Goal: Information Seeking & Learning: Find specific fact

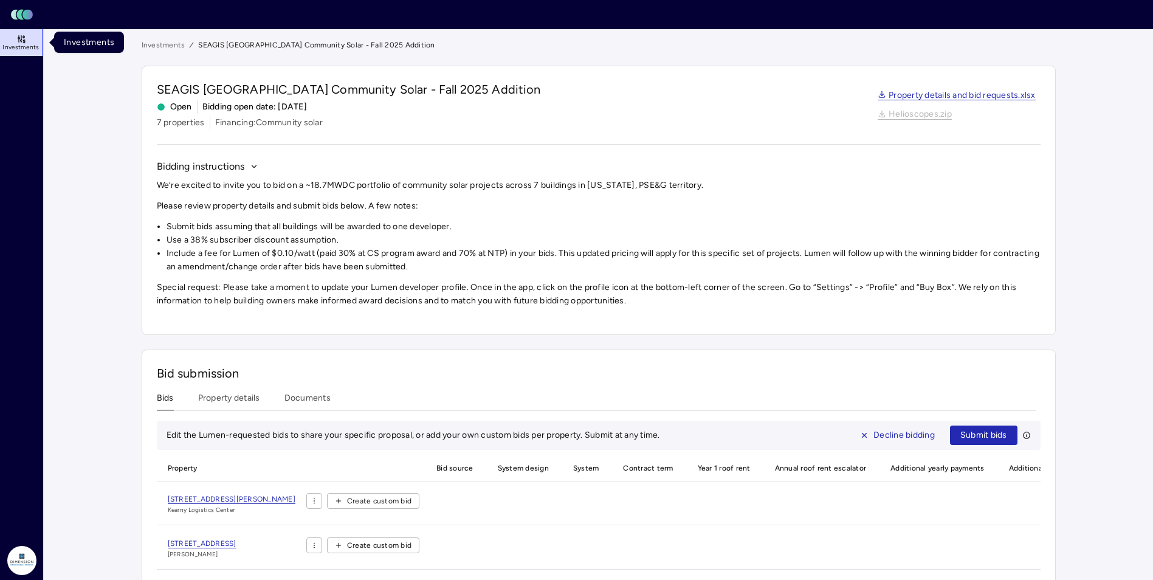
click at [31, 50] on span "Investments" at bounding box center [20, 47] width 36 height 7
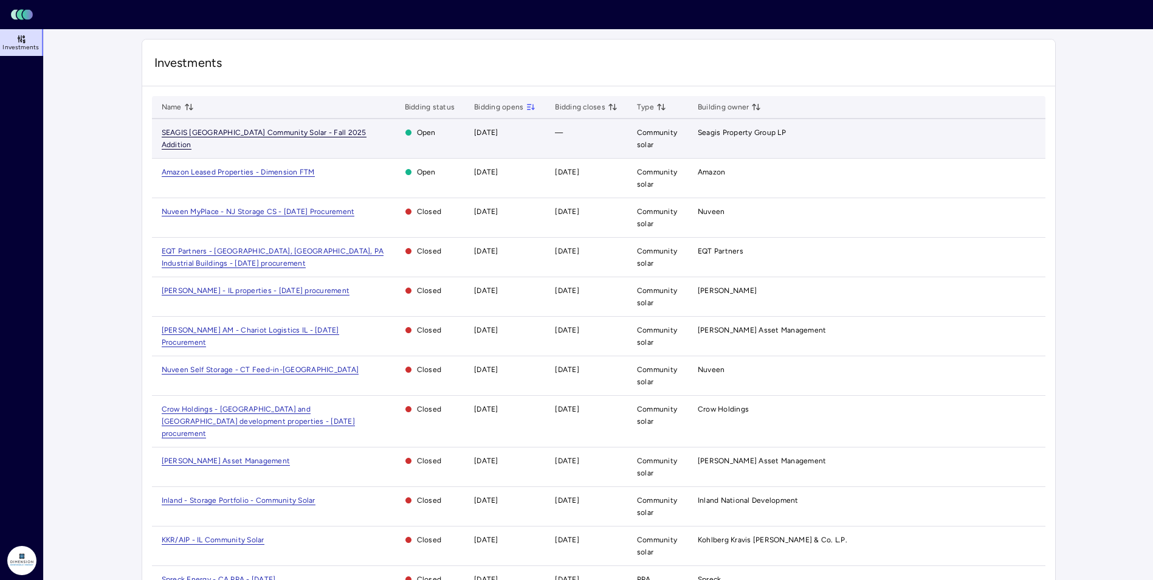
click at [222, 131] on span "SEAGIS [GEOGRAPHIC_DATA] Community Solar - Fall 2025 Addition" at bounding box center [264, 138] width 205 height 21
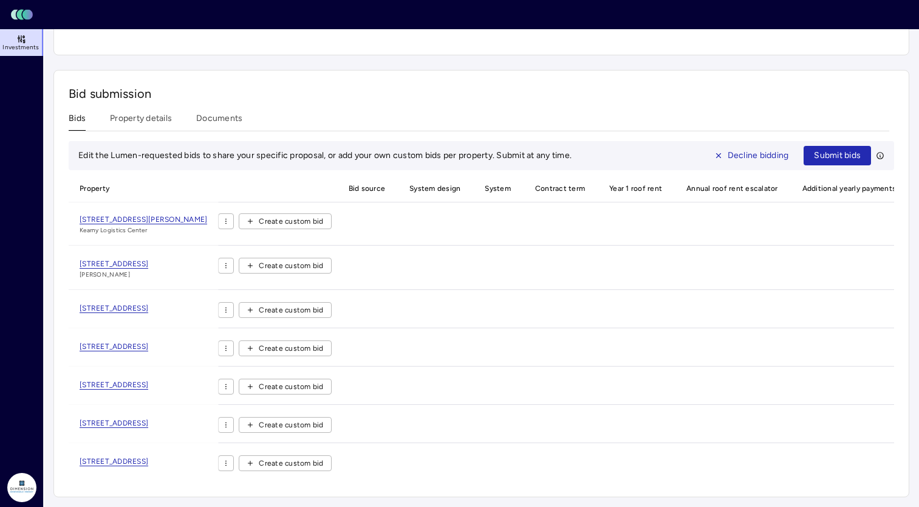
scroll to position [287, 0]
drag, startPoint x: 74, startPoint y: 210, endPoint x: 205, endPoint y: 210, distance: 131.8
click at [205, 213] on div "[STREET_ADDRESS][PERSON_NAME] [GEOGRAPHIC_DATA]" at bounding box center [143, 229] width 149 height 32
copy span "[STREET_ADDRESS][PERSON_NAME]"
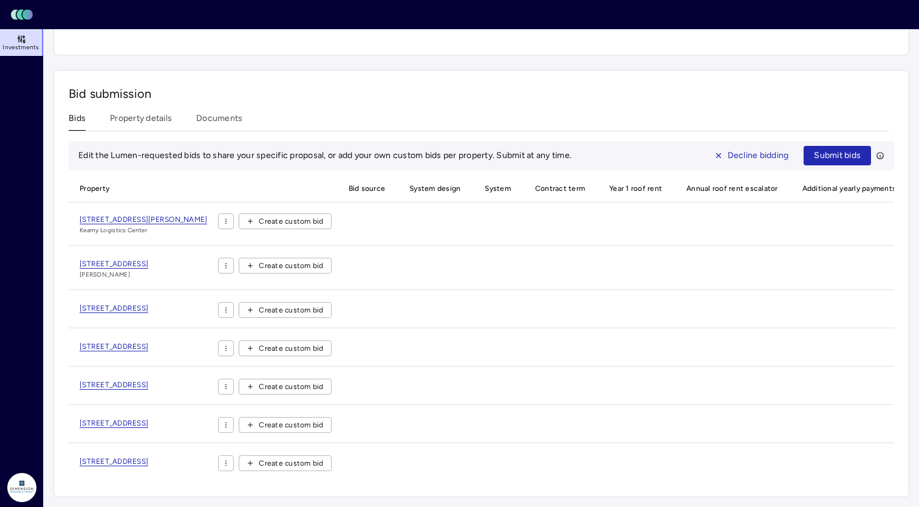
drag, startPoint x: 218, startPoint y: 256, endPoint x: 78, endPoint y: 244, distance: 139.6
copy span "[STREET_ADDRESS]"
drag, startPoint x: 202, startPoint y: 300, endPoint x: 68, endPoint y: 293, distance: 133.8
click at [68, 293] on div "Bid submission Bids Property details Documents Edit the Lumen-requested bids to…" at bounding box center [481, 283] width 856 height 427
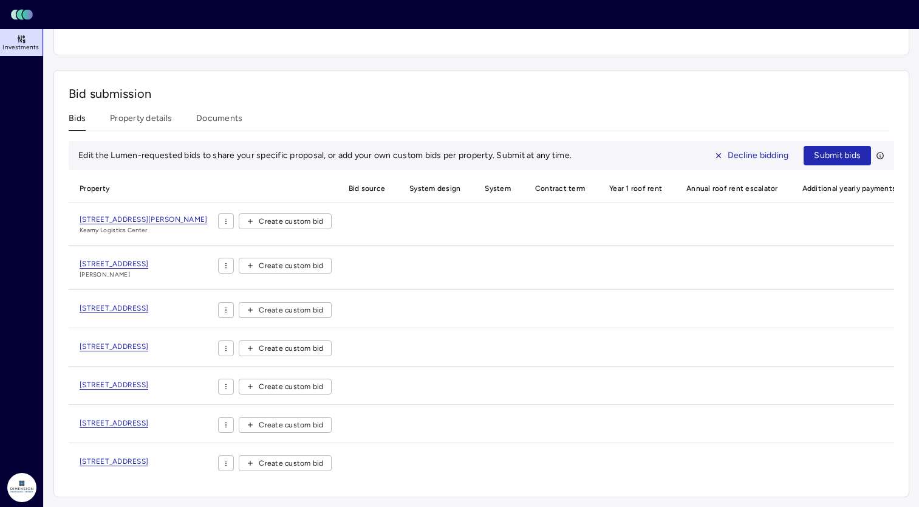
copy span "[STREET_ADDRESS]"
drag, startPoint x: 205, startPoint y: 341, endPoint x: 69, endPoint y: 340, distance: 136.7
click at [69, 340] on div "[STREET_ADDRESS]" at bounding box center [143, 353] width 149 height 26
copy span "[STREET_ADDRESS]"
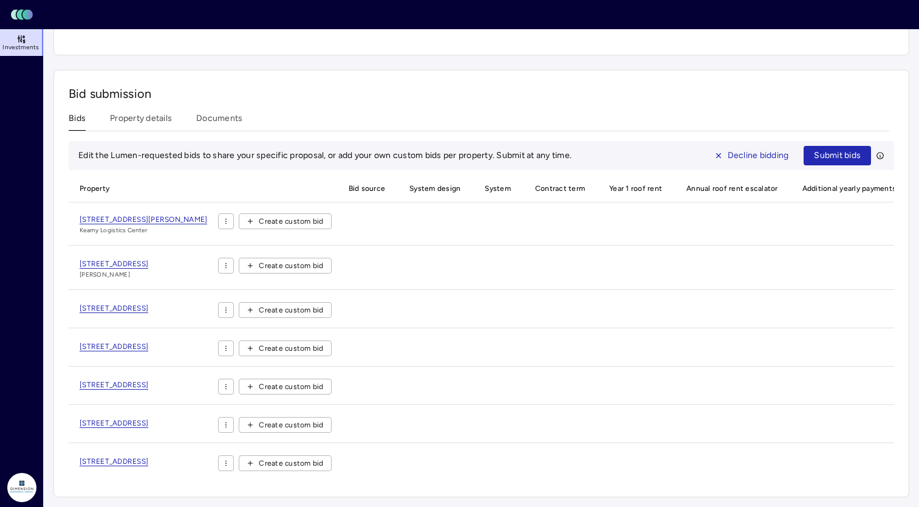
drag, startPoint x: 208, startPoint y: 375, endPoint x: 39, endPoint y: 371, distance: 168.4
click at [39, 371] on div "Investments Dimension Energy [PERSON_NAME] Investments SEAGIS [GEOGRAPHIC_DATA]…" at bounding box center [459, 128] width 919 height 757
click at [207, 386] on div "[STREET_ADDRESS]" at bounding box center [143, 392] width 149 height 26
drag, startPoint x: 212, startPoint y: 379, endPoint x: 66, endPoint y: 375, distance: 145.9
click at [66, 375] on div "Bid submission Bids Property details Documents Edit the Lumen-requested bids to…" at bounding box center [481, 283] width 856 height 427
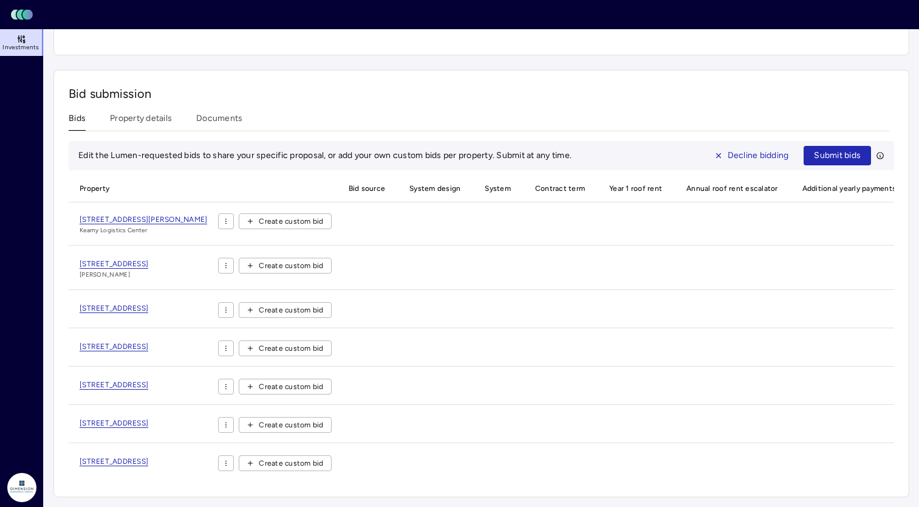
copy span "[STREET_ADDRESS]"
drag, startPoint x: 219, startPoint y: 418, endPoint x: 75, endPoint y: 416, distance: 143.4
click at [75, 417] on div "[STREET_ADDRESS]" at bounding box center [143, 430] width 149 height 26
copy span "[STREET_ADDRESS]"
click at [216, 455] on div "[STREET_ADDRESS]" at bounding box center [143, 468] width 149 height 26
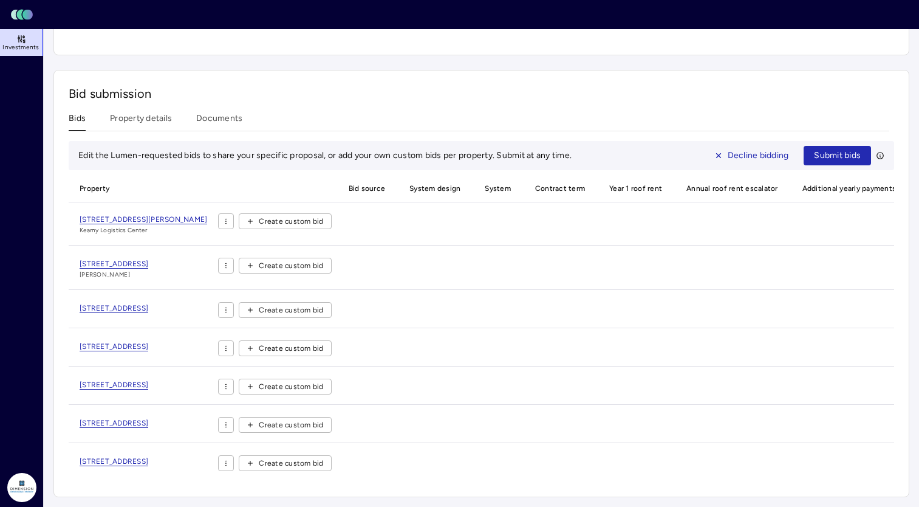
drag, startPoint x: 216, startPoint y: 450, endPoint x: 57, endPoint y: 453, distance: 159.2
click at [57, 453] on div "Bid submission Bids Property details Documents Edit the Lumen-requested bids to…" at bounding box center [481, 283] width 856 height 427
copy span "[STREET_ADDRESS]"
